Goal: Complete application form

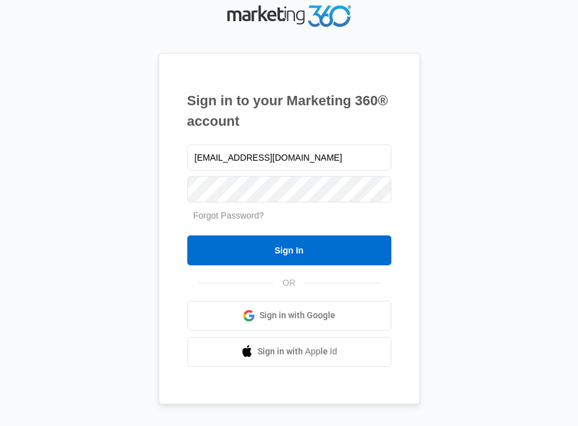
type input "viemed.bzk@gmail.com"
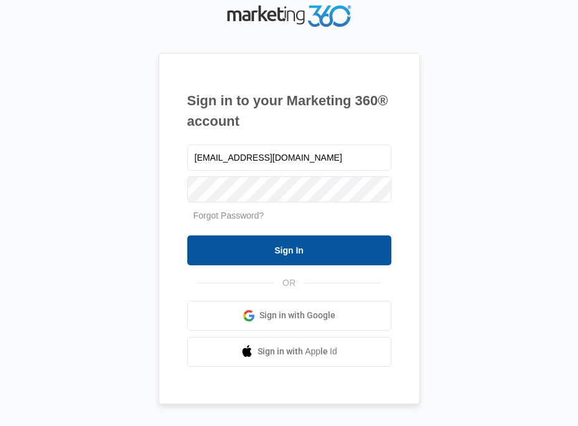
click at [275, 250] on input "Sign In" at bounding box center [289, 250] width 204 height 30
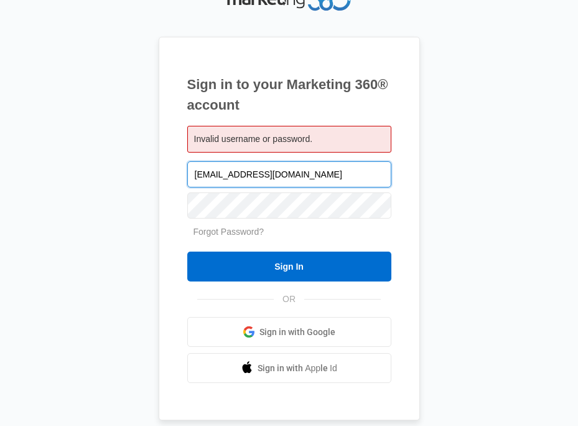
drag, startPoint x: 222, startPoint y: 172, endPoint x: 324, endPoint y: 177, distance: 102.9
click at [324, 177] on input "viemed.bzk@gmail.com" at bounding box center [289, 174] width 204 height 26
type input "viemed"
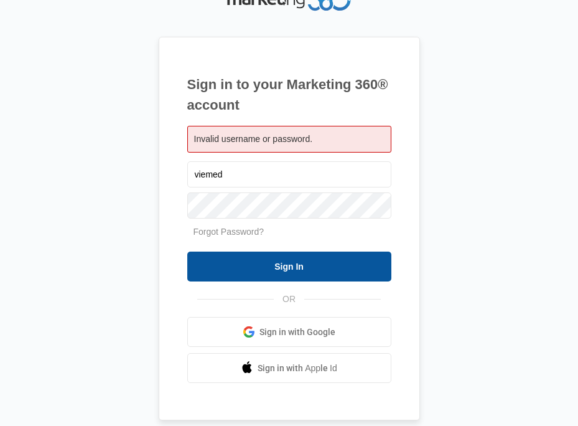
click at [282, 271] on input "Sign In" at bounding box center [289, 267] width 204 height 30
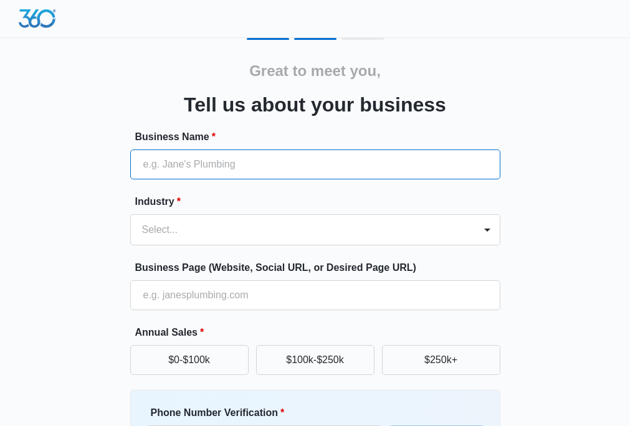
click at [261, 164] on input "Business Name *" at bounding box center [315, 164] width 370 height 30
click at [161, 166] on input "Vie" at bounding box center [315, 164] width 370 height 30
paste input "Med Healthcare"
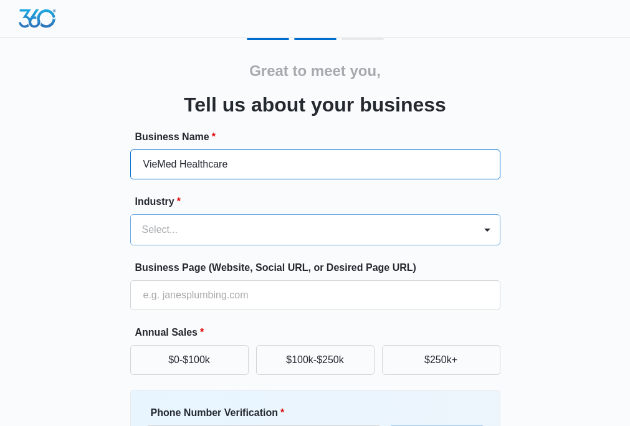
type input "VieMed Healthcare"
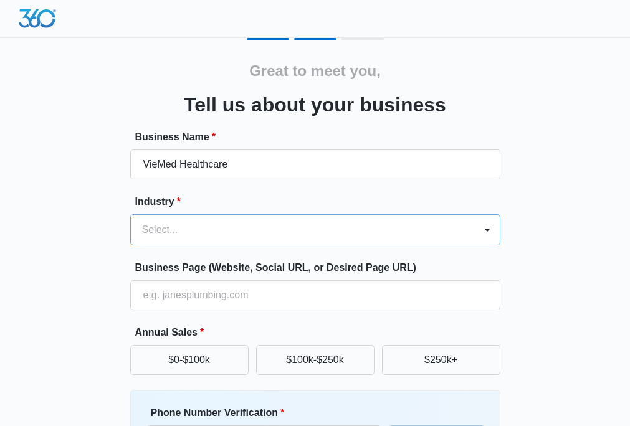
drag, startPoint x: 323, startPoint y: 227, endPoint x: 288, endPoint y: 232, distance: 35.2
click at [323, 227] on div at bounding box center [300, 229] width 316 height 17
click at [288, 232] on form "Business Name * VieMed Healthcare Industry * Select... Business Page (Website, …" at bounding box center [315, 336] width 370 height 413
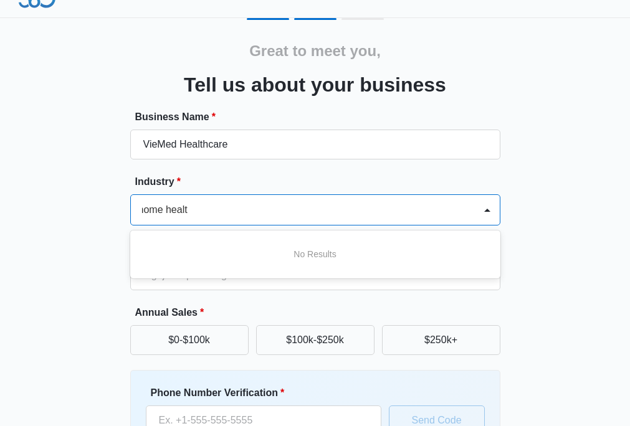
scroll to position [0, 4]
type input "home health"
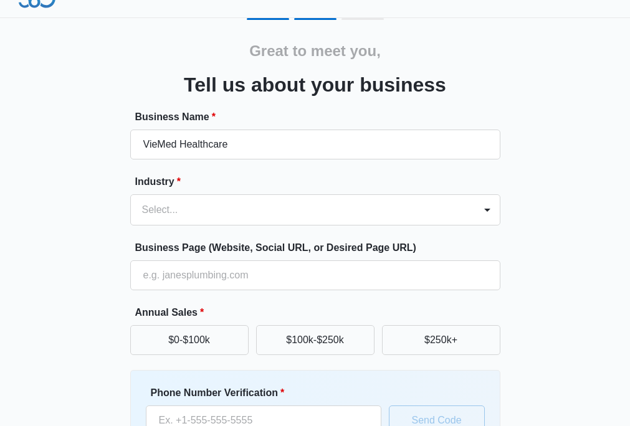
click at [272, 180] on label "Industry *" at bounding box center [320, 181] width 370 height 15
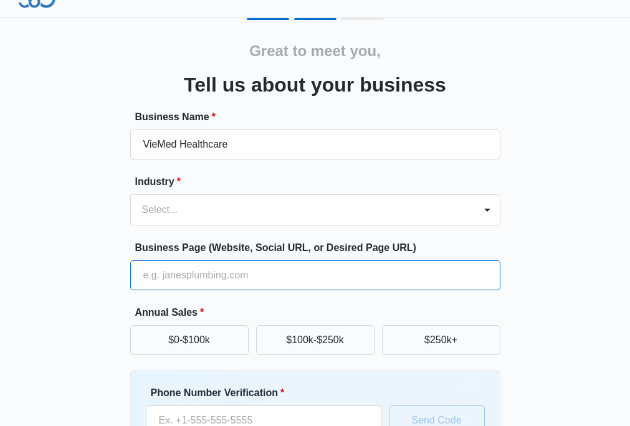
click at [262, 270] on input "Business Page (Website, Social URL, or Desired Page URL)" at bounding box center [315, 275] width 370 height 30
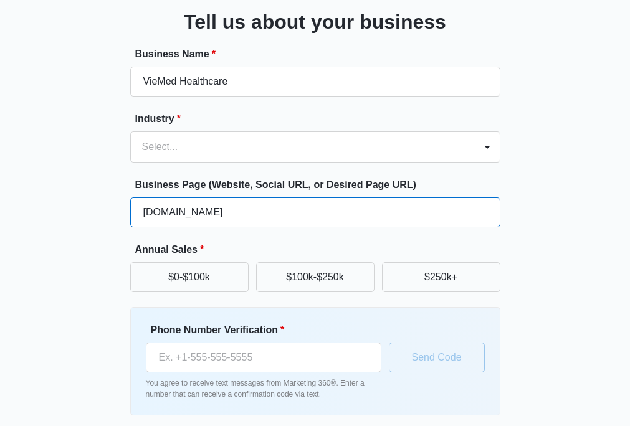
scroll to position [103, 0]
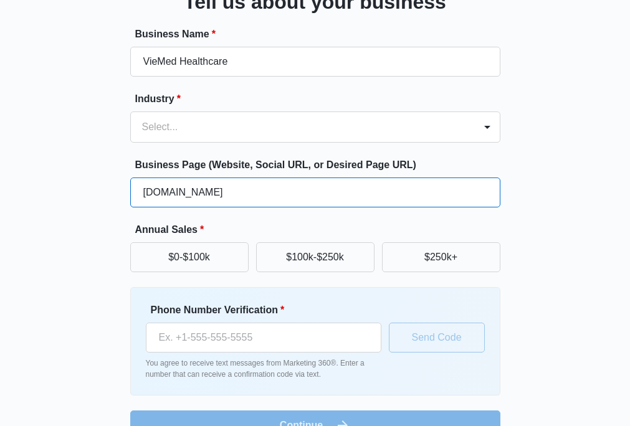
type input "[DOMAIN_NAME]"
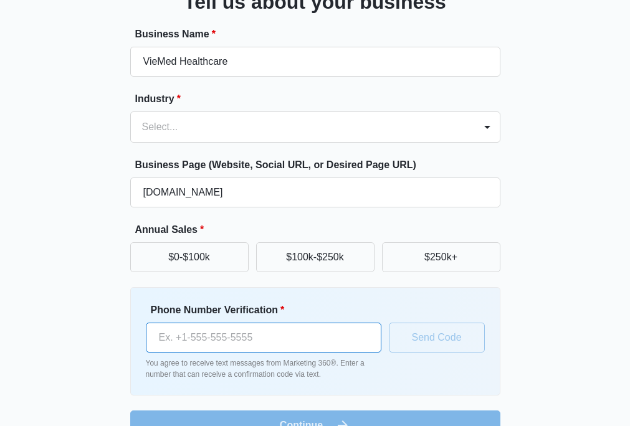
click at [212, 332] on input "Phone Number Verification *" at bounding box center [263, 338] width 235 height 30
paste input "[PHONE_NUMBER]"
type input "[PHONE_NUMBER]"
